Goal: Transaction & Acquisition: Purchase product/service

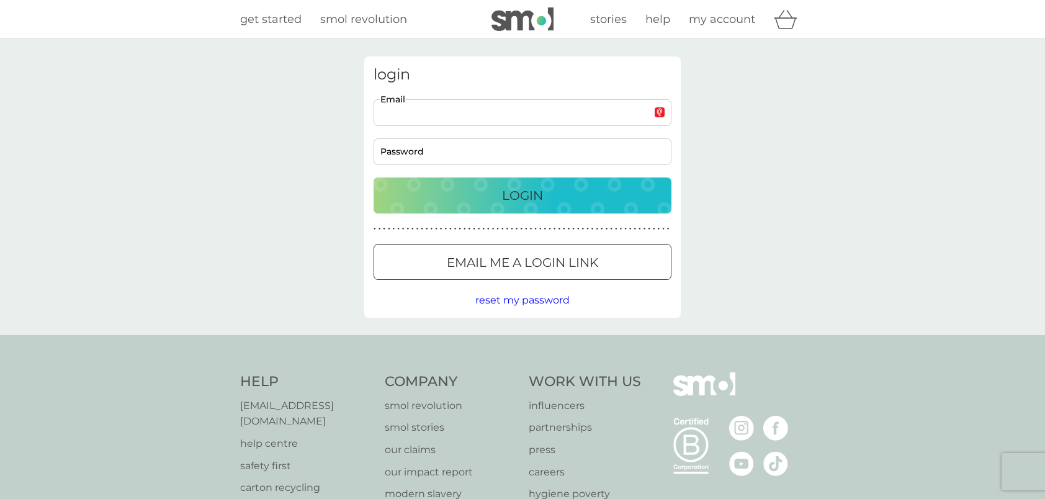
click at [482, 123] on input "Email" at bounding box center [523, 112] width 298 height 27
type input "timg23@hotmail.co.uk"
click at [478, 202] on div "Login" at bounding box center [522, 196] width 273 height 20
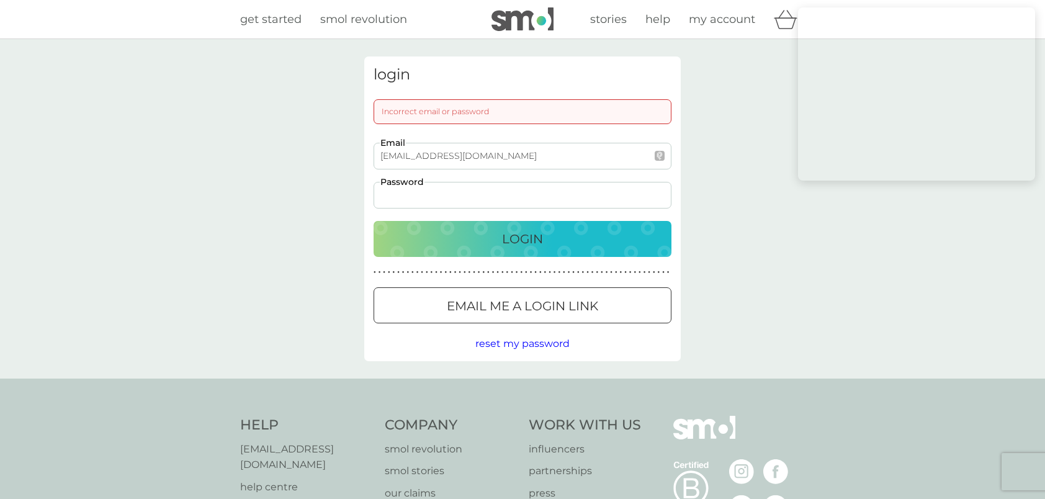
click at [534, 300] on div at bounding box center [522, 306] width 45 height 13
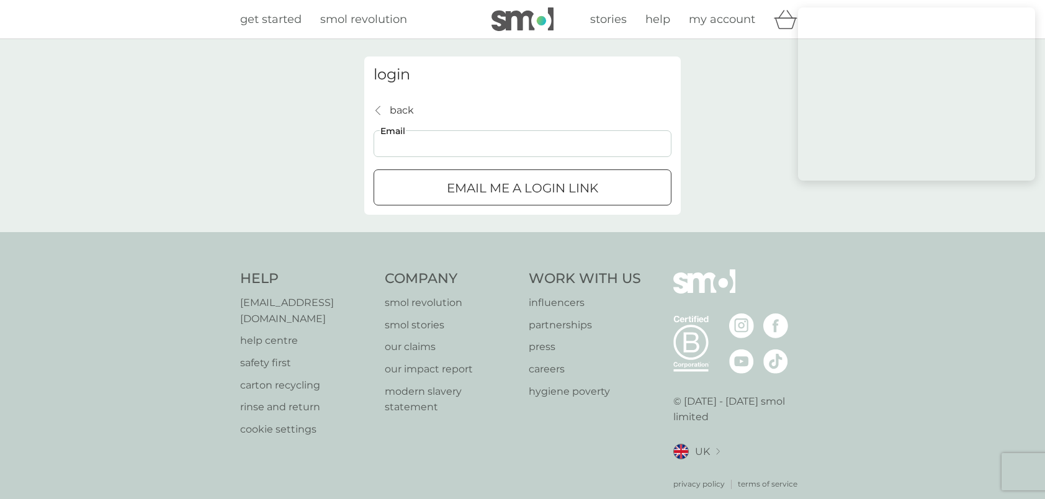
click at [484, 146] on input "Email" at bounding box center [523, 143] width 298 height 27
type input "timg23@hotmail.co.uk"
click at [584, 192] on p "Email me a login link" at bounding box center [522, 188] width 151 height 20
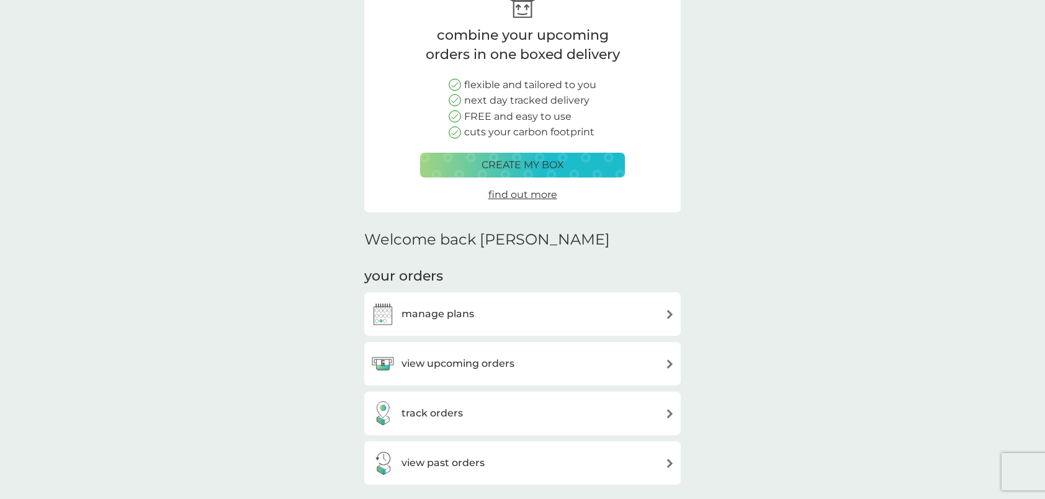
scroll to position [86, 0]
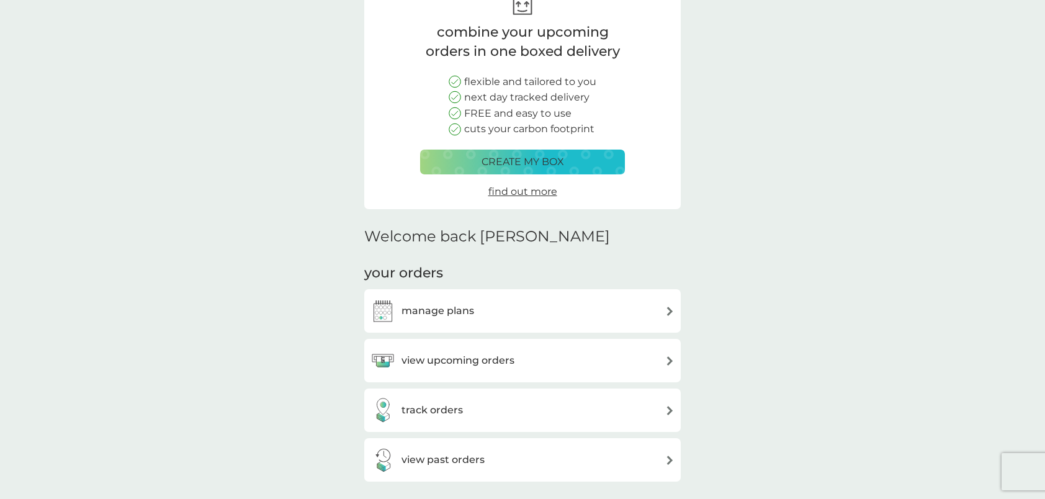
click at [521, 366] on div "view upcoming orders" at bounding box center [523, 360] width 304 height 25
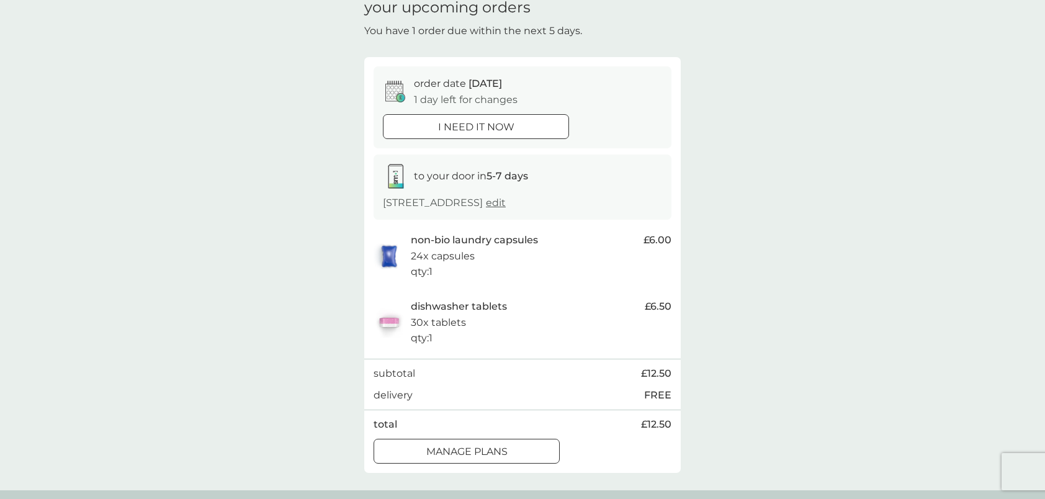
scroll to position [55, 0]
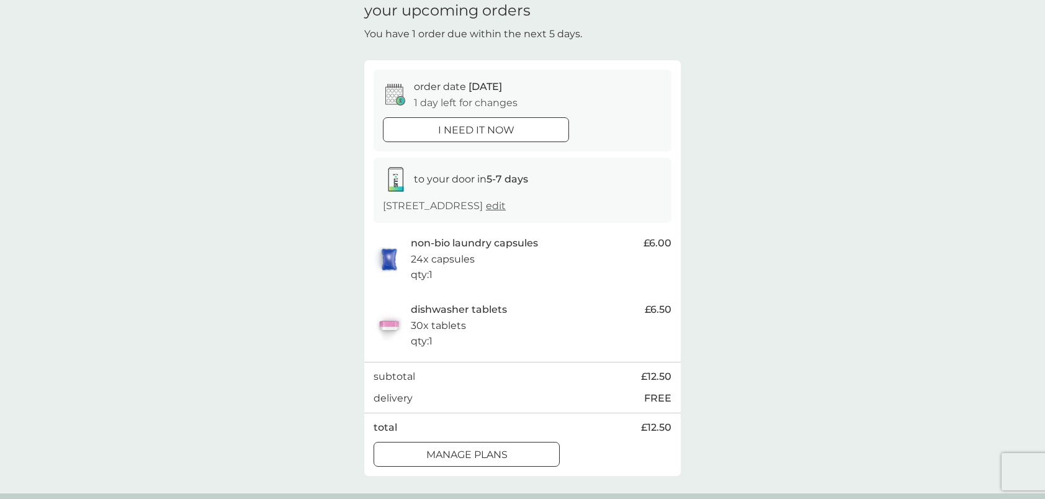
click at [477, 127] on div at bounding box center [476, 130] width 45 height 13
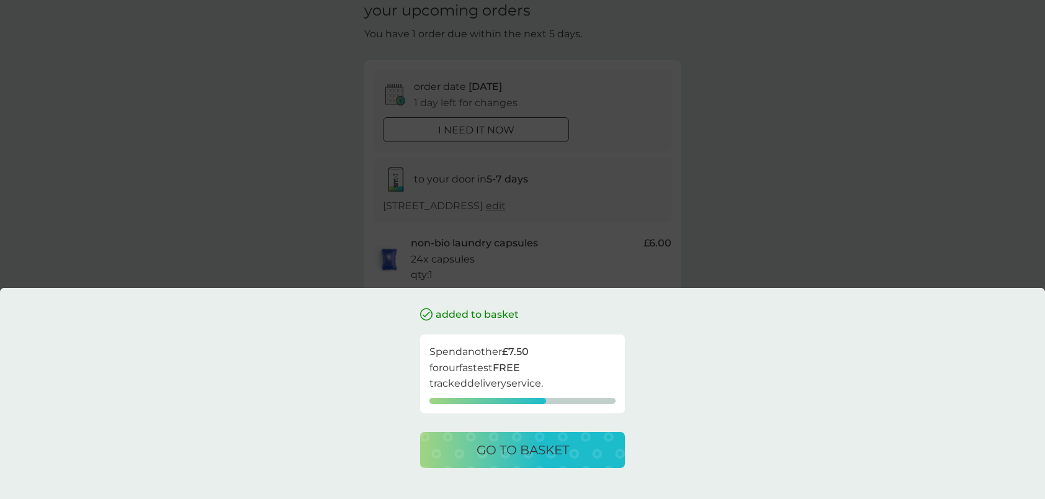
click at [572, 452] on div "go to basket" at bounding box center [523, 450] width 180 height 20
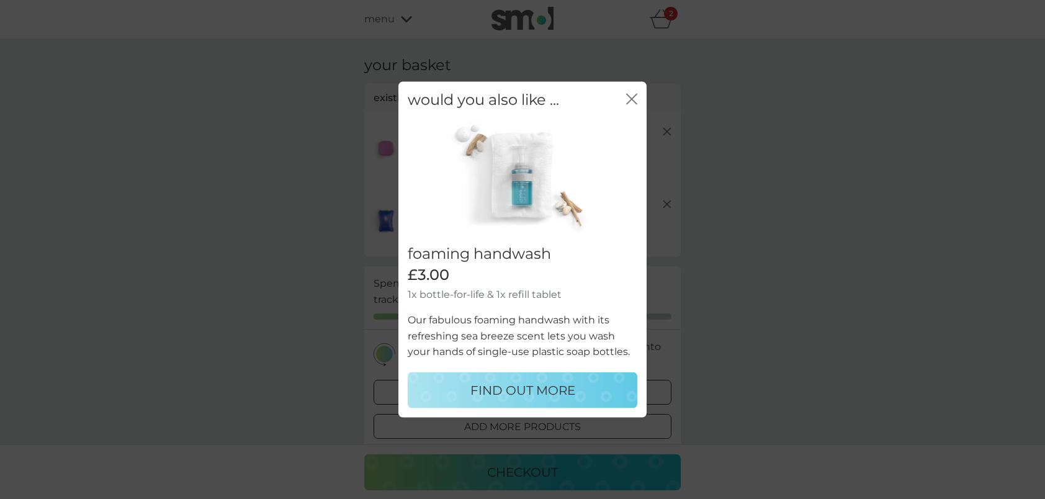
click at [632, 99] on icon "close" at bounding box center [634, 99] width 5 height 10
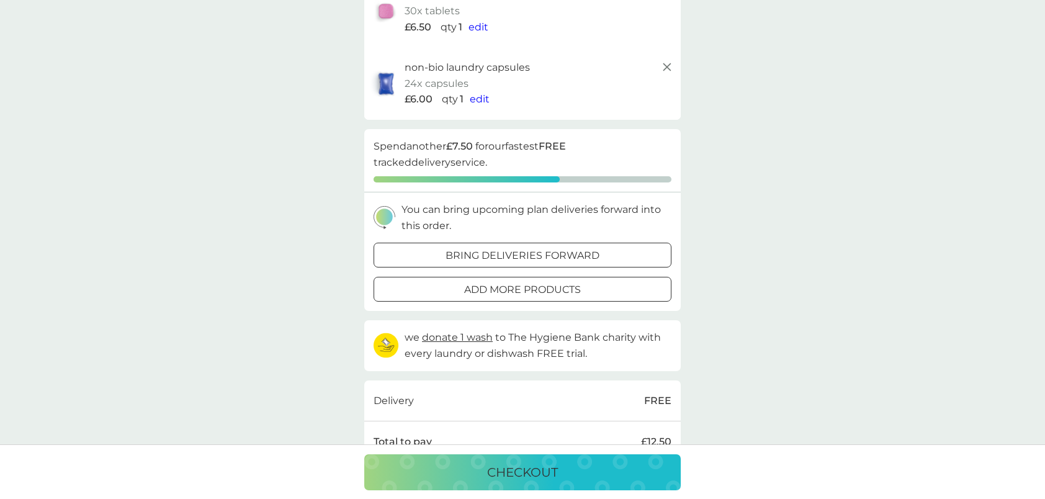
scroll to position [138, 0]
click at [614, 255] on div "bring deliveries forward" at bounding box center [522, 255] width 297 height 16
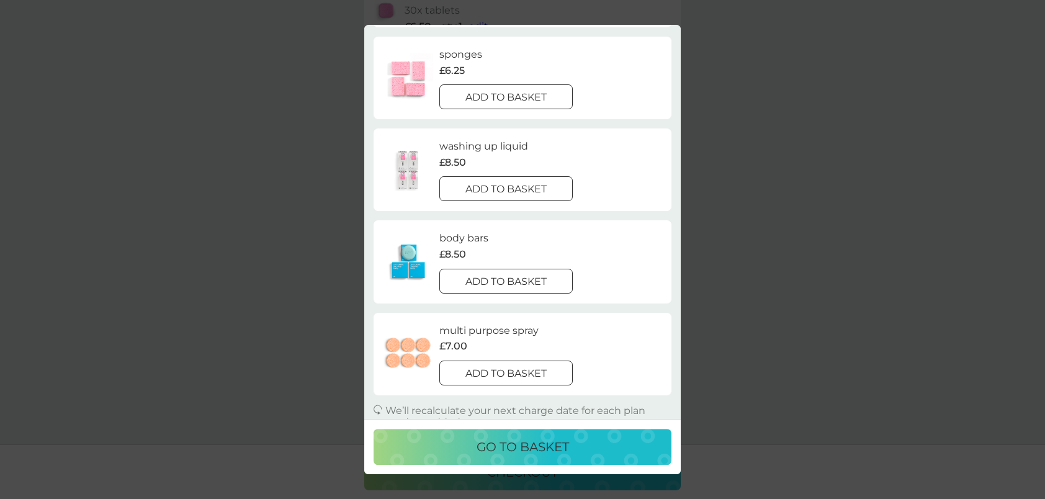
scroll to position [0, 0]
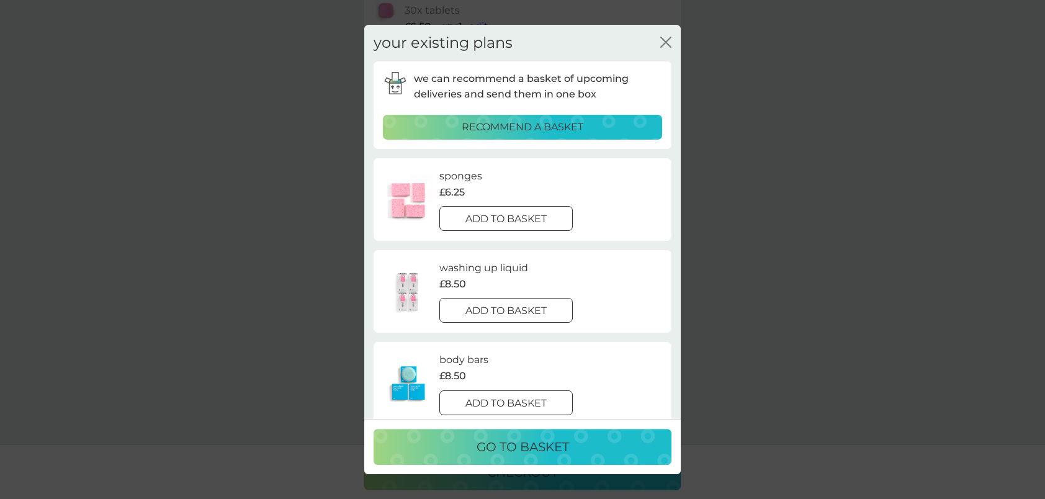
click at [670, 38] on icon "close" at bounding box center [665, 42] width 11 height 11
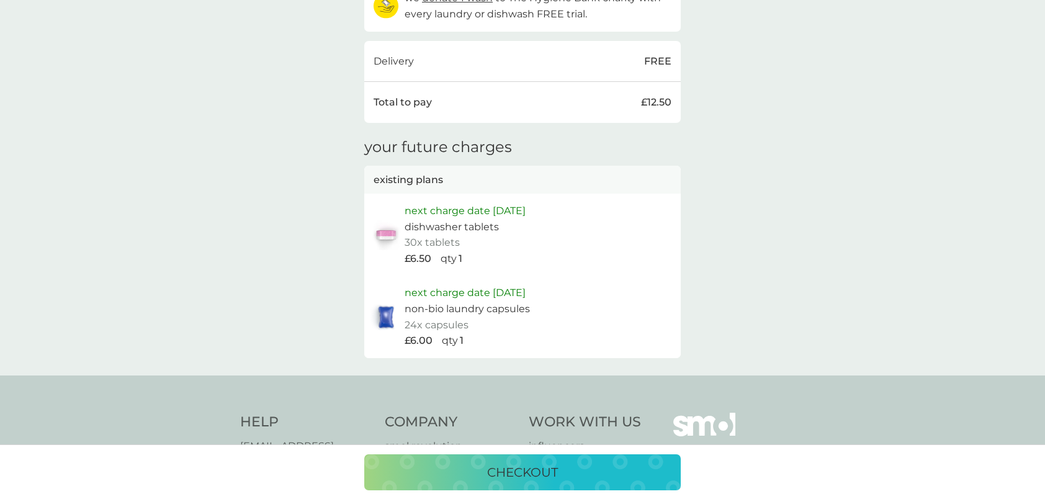
scroll to position [477, 0]
click at [559, 472] on div "checkout" at bounding box center [523, 472] width 292 height 20
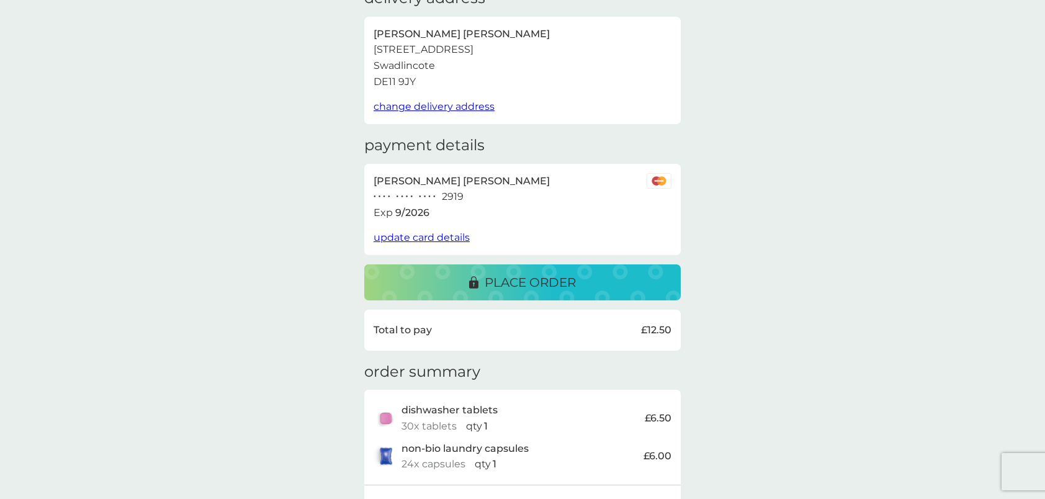
scroll to position [67, 0]
click at [556, 282] on p "place order" at bounding box center [530, 282] width 91 height 20
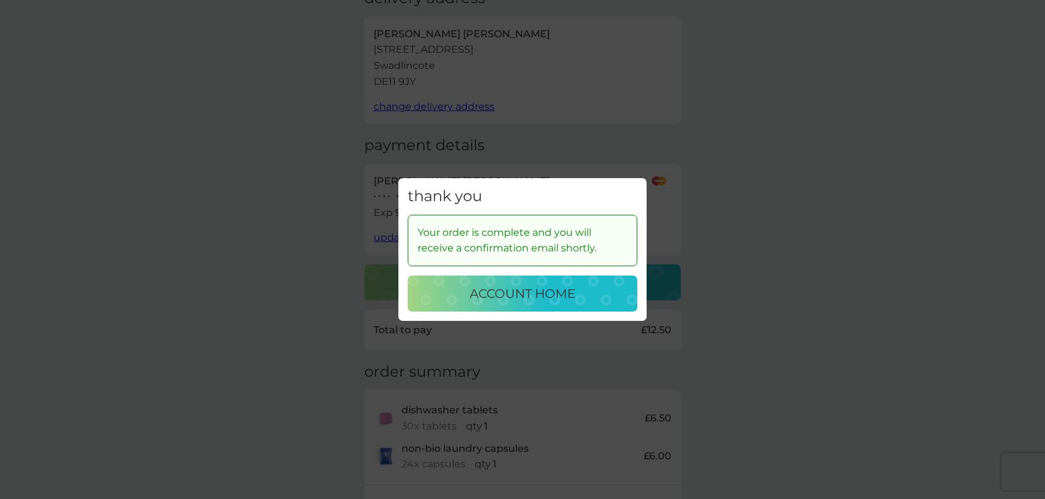
click at [511, 305] on button "account home" at bounding box center [523, 294] width 230 height 36
